Goal: Information Seeking & Learning: Compare options

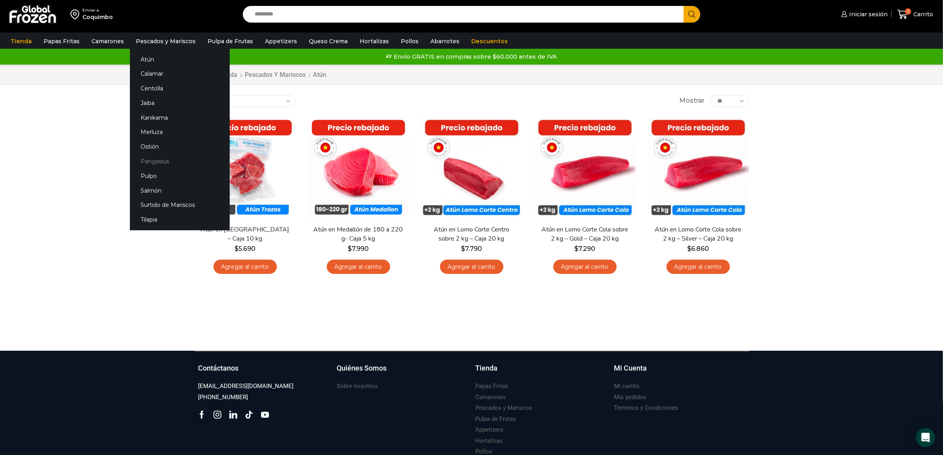
click at [143, 157] on link "Pangasius" at bounding box center [180, 161] width 100 height 15
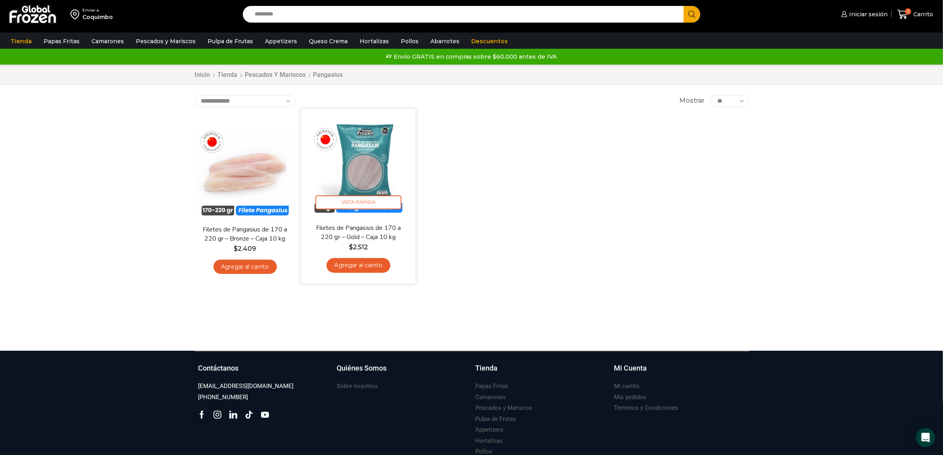
click at [355, 159] on img at bounding box center [358, 166] width 102 height 102
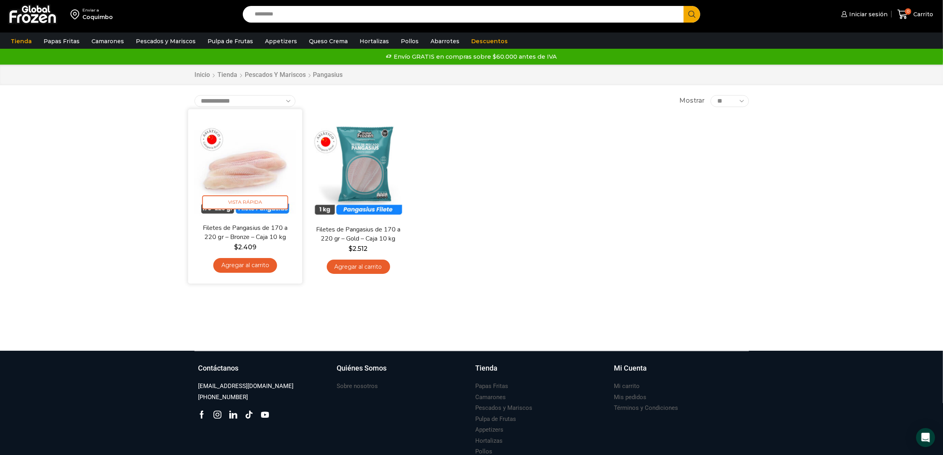
click at [247, 176] on img at bounding box center [245, 166] width 102 height 102
click at [264, 173] on img at bounding box center [245, 166] width 102 height 102
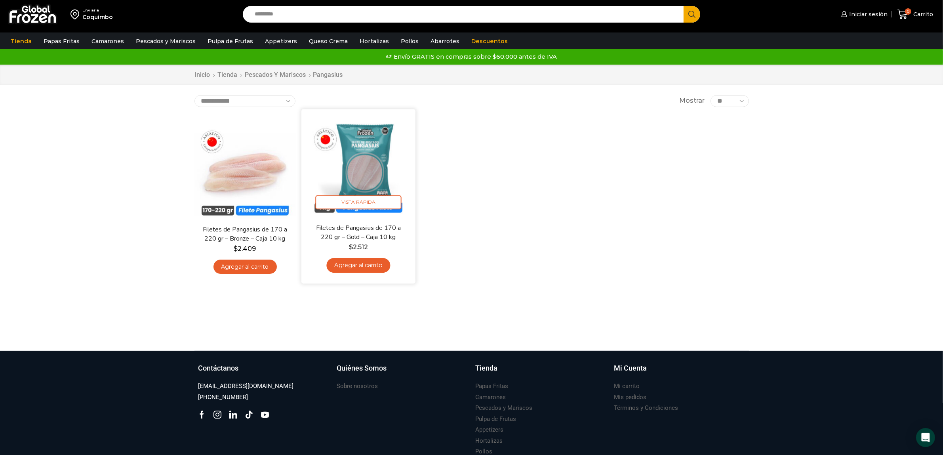
click at [367, 159] on img at bounding box center [358, 166] width 102 height 102
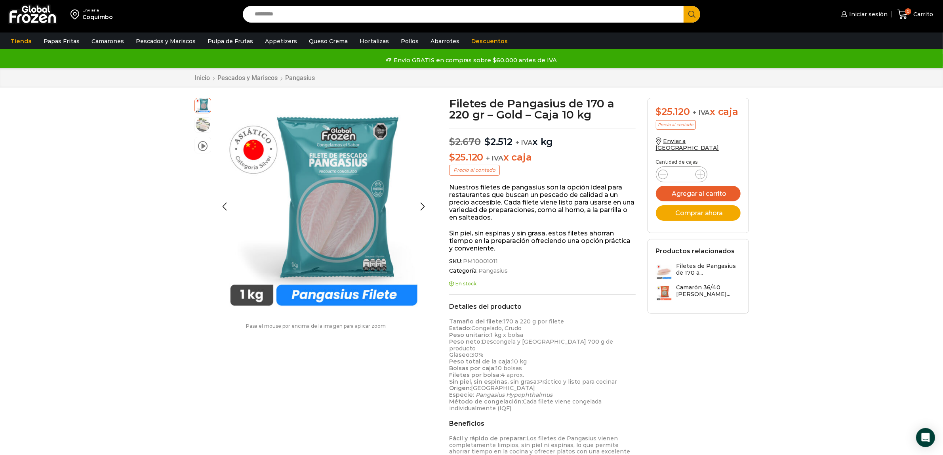
click at [204, 124] on img at bounding box center [203, 124] width 16 height 16
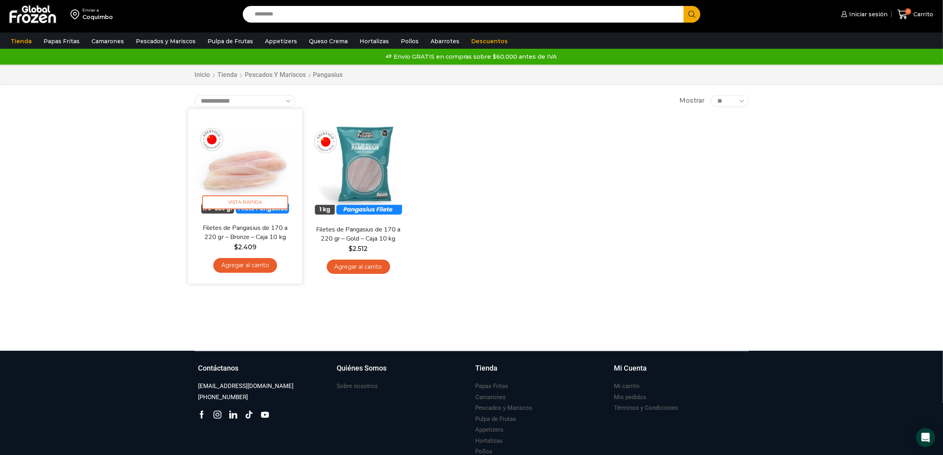
click at [259, 181] on img at bounding box center [245, 166] width 102 height 102
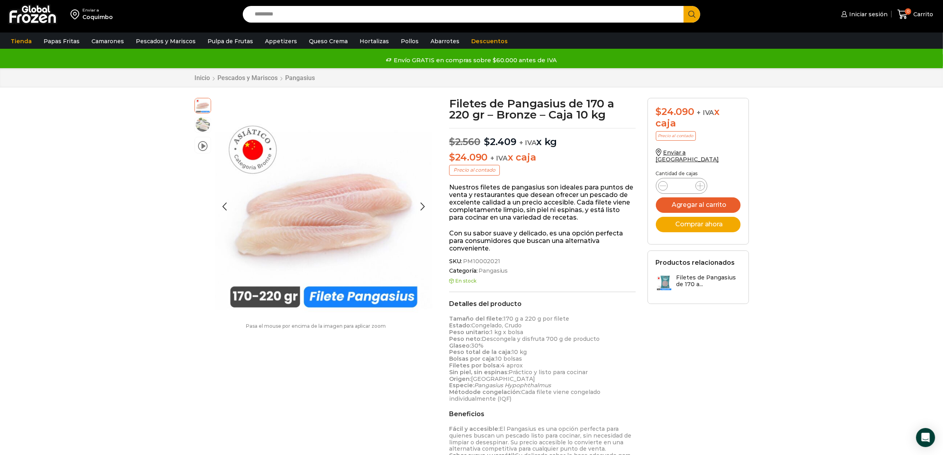
click at [204, 125] on img at bounding box center [203, 124] width 16 height 16
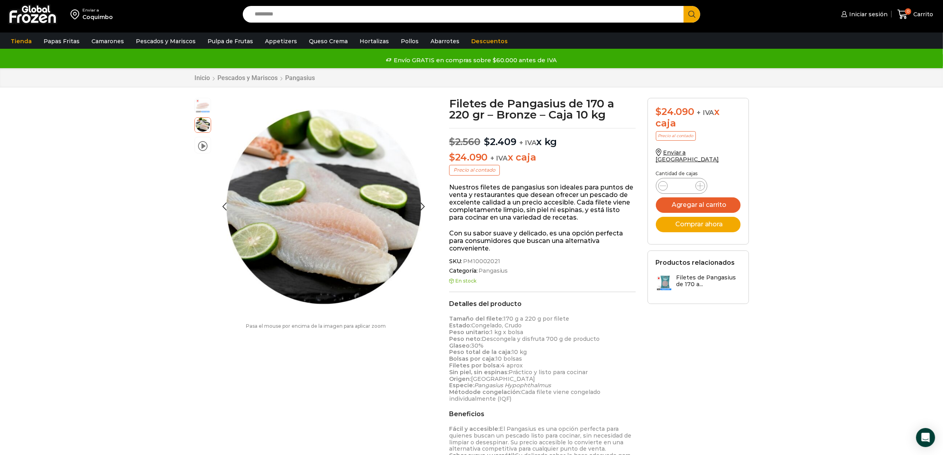
click at [204, 105] on img at bounding box center [203, 105] width 16 height 16
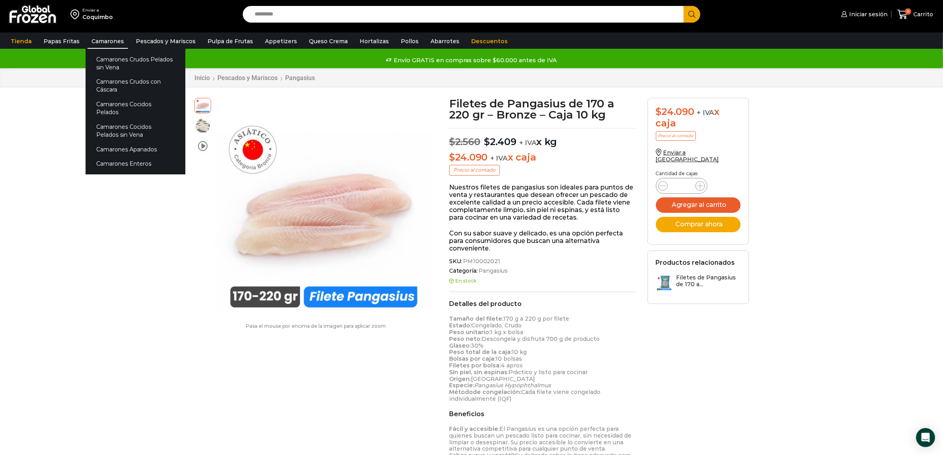
click at [111, 38] on link "Camarones" at bounding box center [108, 41] width 40 height 15
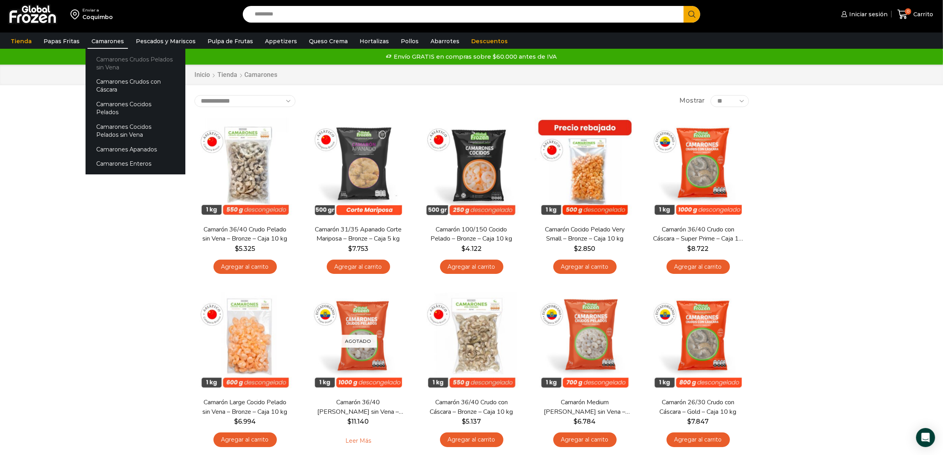
click at [109, 65] on link "Camarones Crudos Pelados sin Vena" at bounding box center [136, 63] width 100 height 23
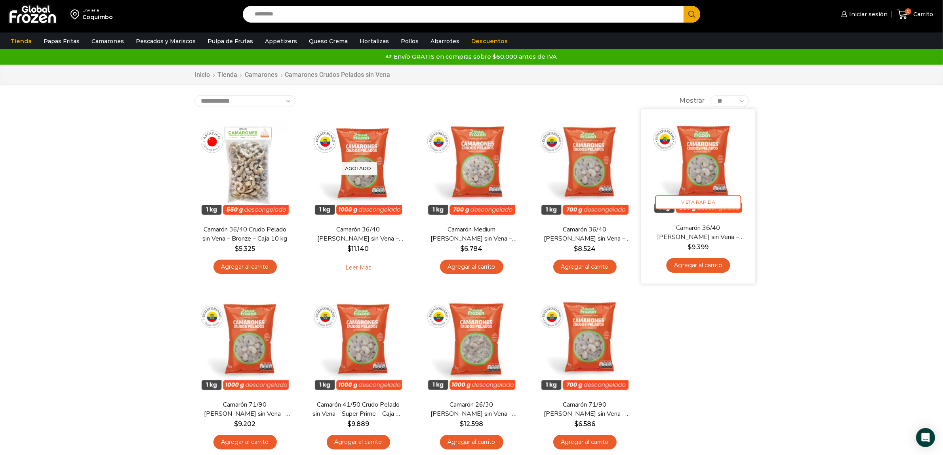
click at [714, 171] on img at bounding box center [698, 166] width 102 height 102
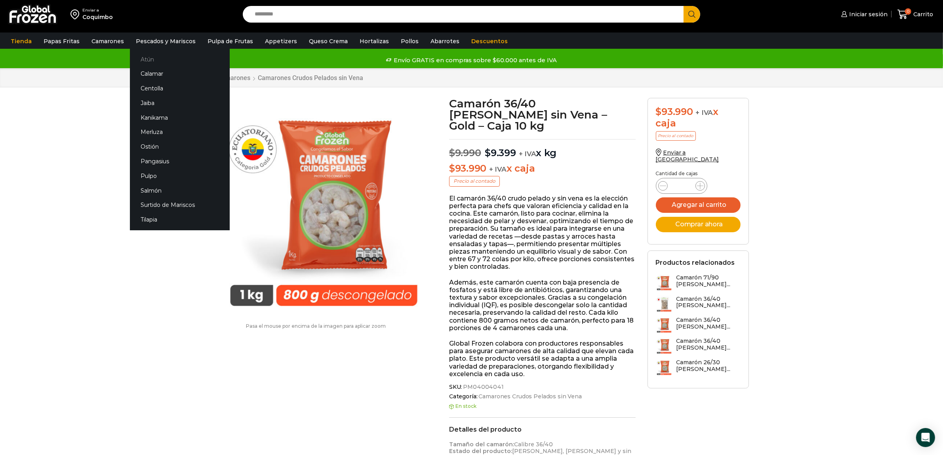
click at [144, 60] on link "Atún" at bounding box center [180, 59] width 100 height 15
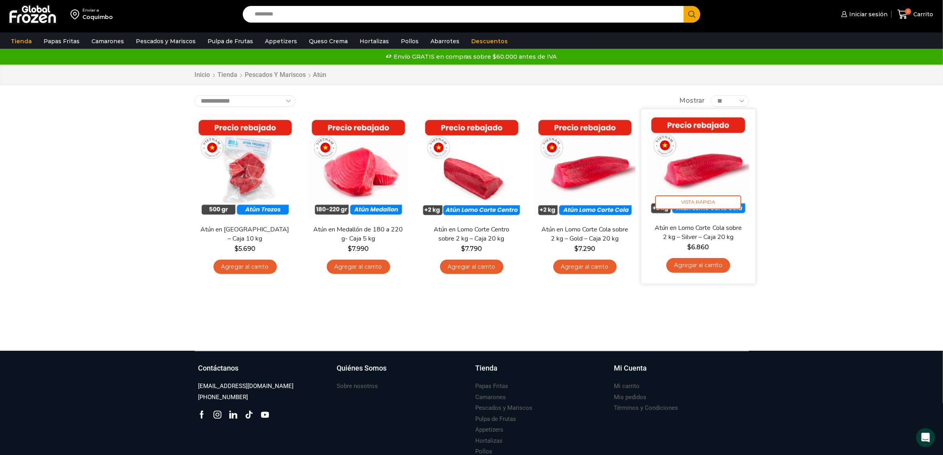
click at [694, 166] on img at bounding box center [698, 166] width 102 height 102
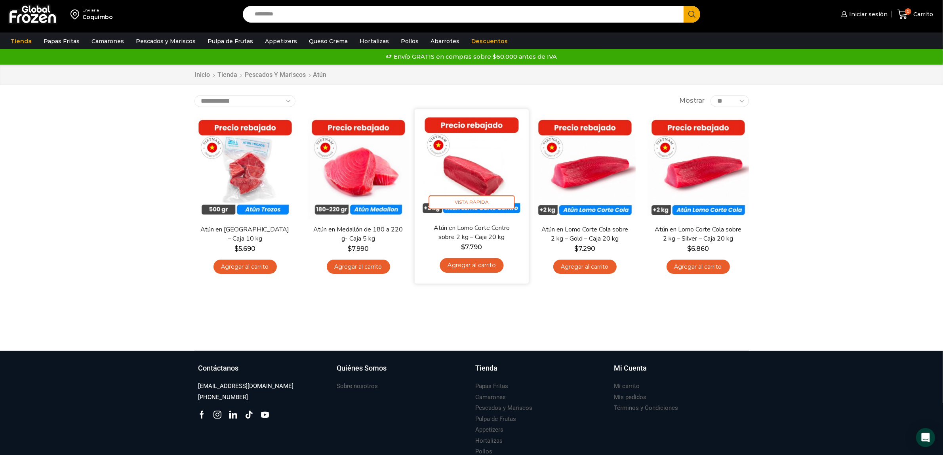
click at [470, 164] on img at bounding box center [472, 166] width 102 height 102
click at [470, 175] on img at bounding box center [472, 166] width 102 height 102
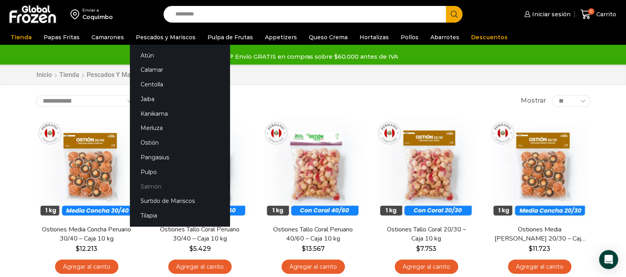
click at [150, 189] on link "Salmón" at bounding box center [180, 186] width 100 height 15
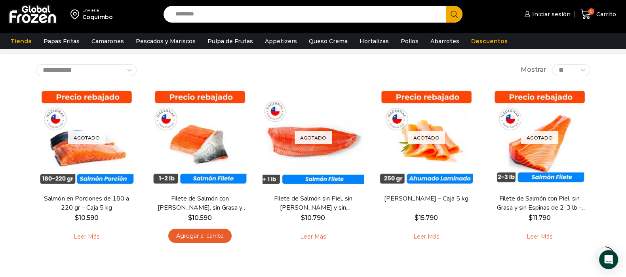
scroll to position [49, 0]
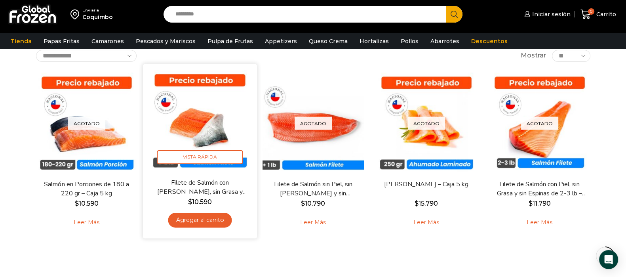
click at [205, 135] on img at bounding box center [200, 121] width 102 height 102
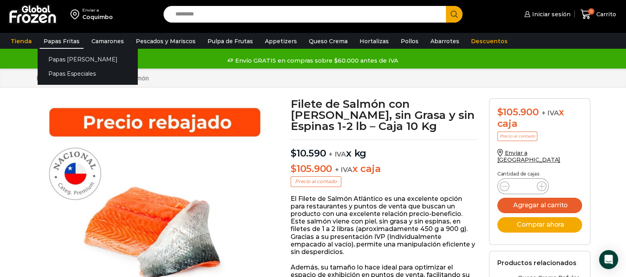
click at [59, 40] on link "Papas Fritas" at bounding box center [62, 41] width 44 height 15
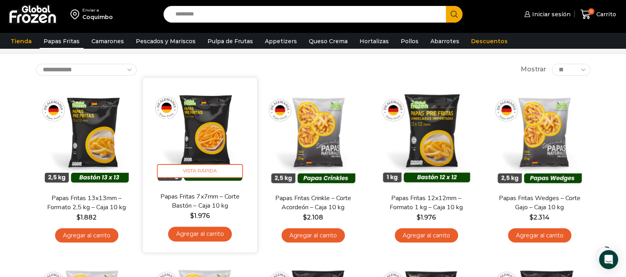
scroll to position [49, 0]
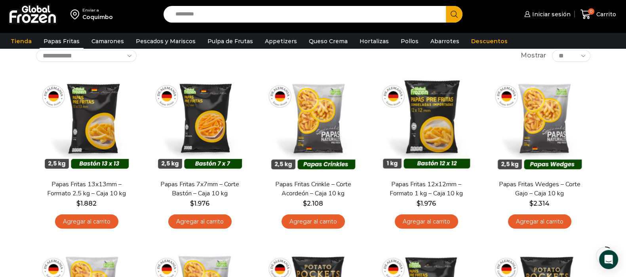
click at [390, 58] on div "**********" at bounding box center [313, 56] width 555 height 12
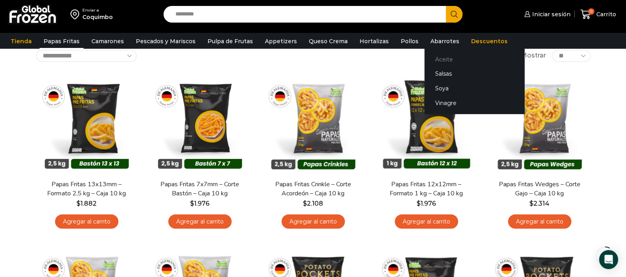
click at [436, 58] on link "Aceite" at bounding box center [475, 59] width 100 height 15
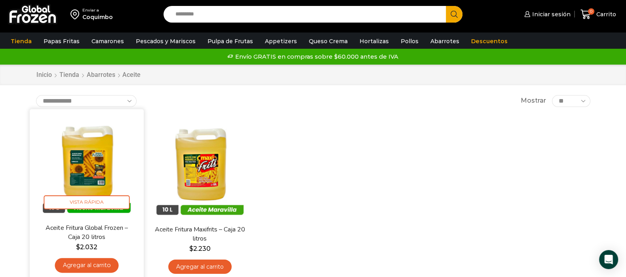
click at [79, 185] on img at bounding box center [87, 166] width 102 height 102
click at [94, 180] on img at bounding box center [87, 166] width 102 height 102
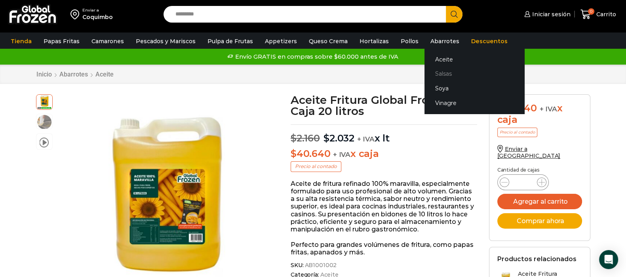
click at [435, 71] on link "Salsas" at bounding box center [475, 74] width 100 height 15
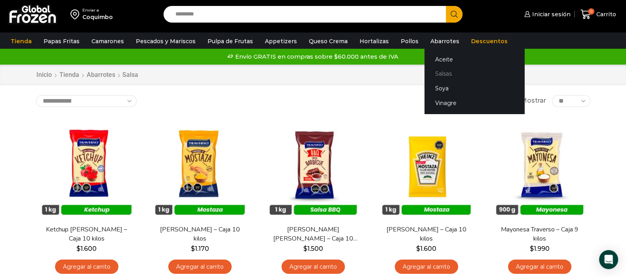
click at [433, 74] on link "Salsas" at bounding box center [475, 74] width 100 height 15
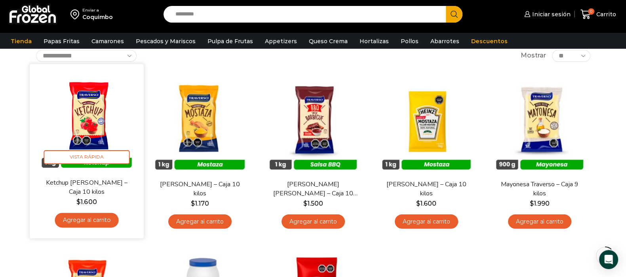
click at [82, 123] on img at bounding box center [87, 121] width 102 height 102
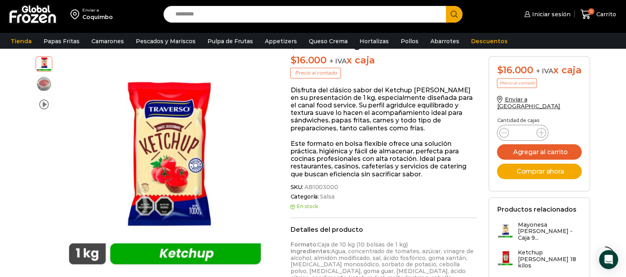
scroll to position [99, 0]
